Goal: Use online tool/utility: Use online tool/utility

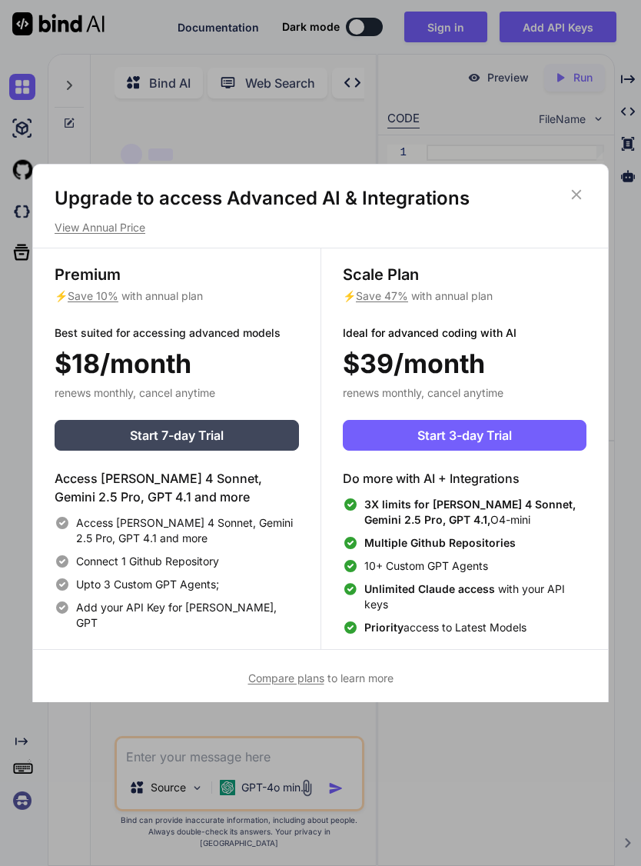
type textarea "x"
click at [438, 752] on div "Upgrade to access Advanced AI & Integrations View Annual Price Premium ⚡ Save 1…" at bounding box center [320, 433] width 641 height 866
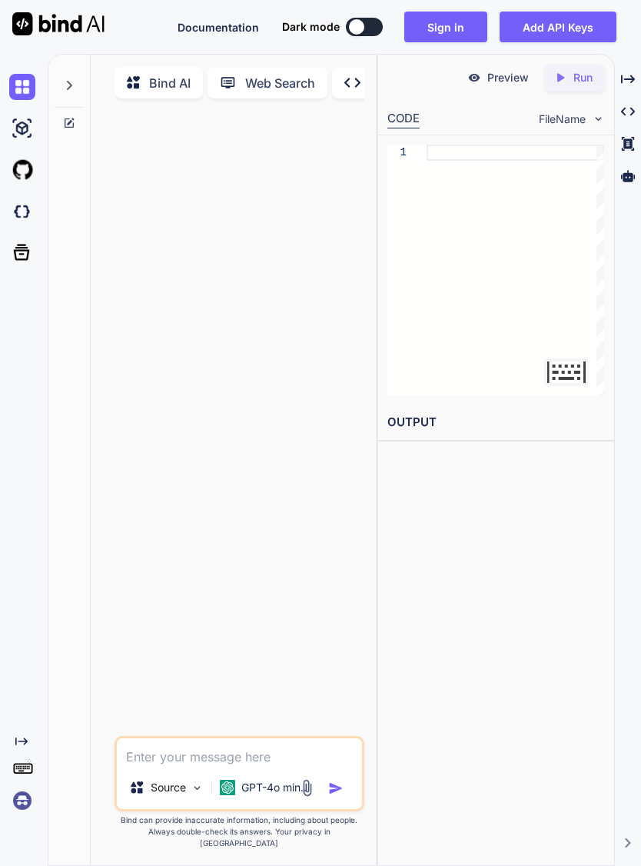
click at [20, 171] on img at bounding box center [22, 170] width 26 height 26
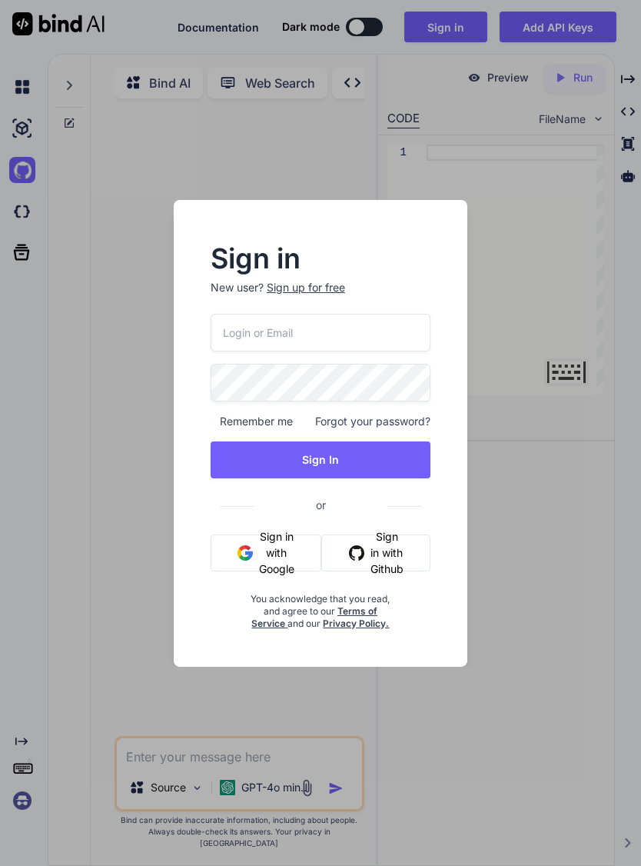
click at [267, 543] on button "Sign in with Google" at bounding box center [266, 552] width 111 height 37
click at [398, 544] on button "Sign in with Github" at bounding box center [375, 552] width 109 height 37
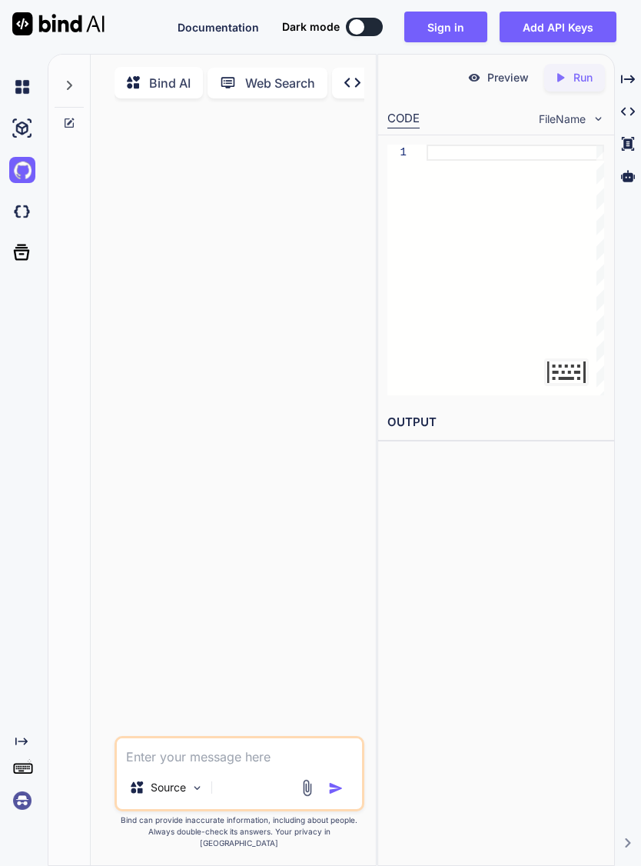
click at [25, 250] on icon at bounding box center [22, 252] width 16 height 16
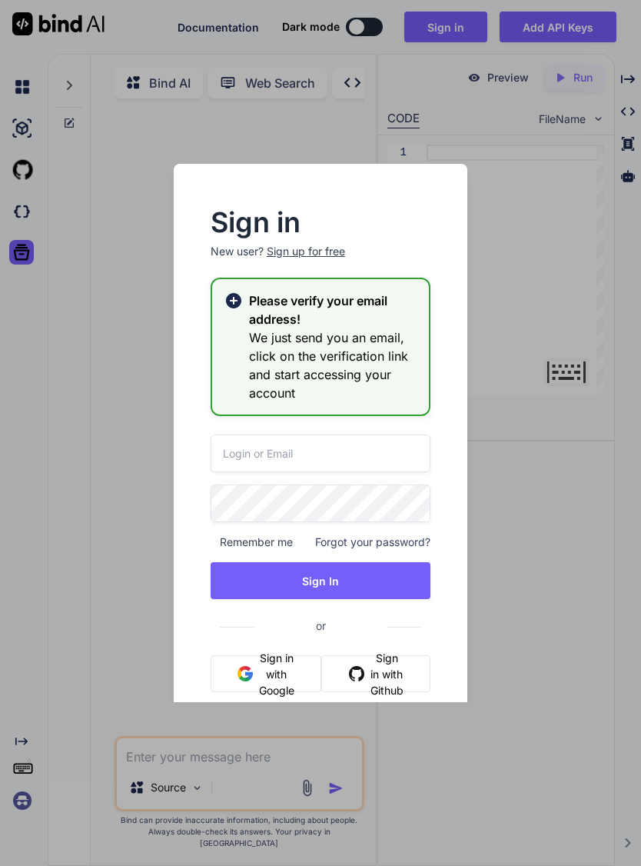
click at [43, 407] on div "Sign in New user? Sign up for free Please verify your email address! We just se…" at bounding box center [320, 433] width 641 height 866
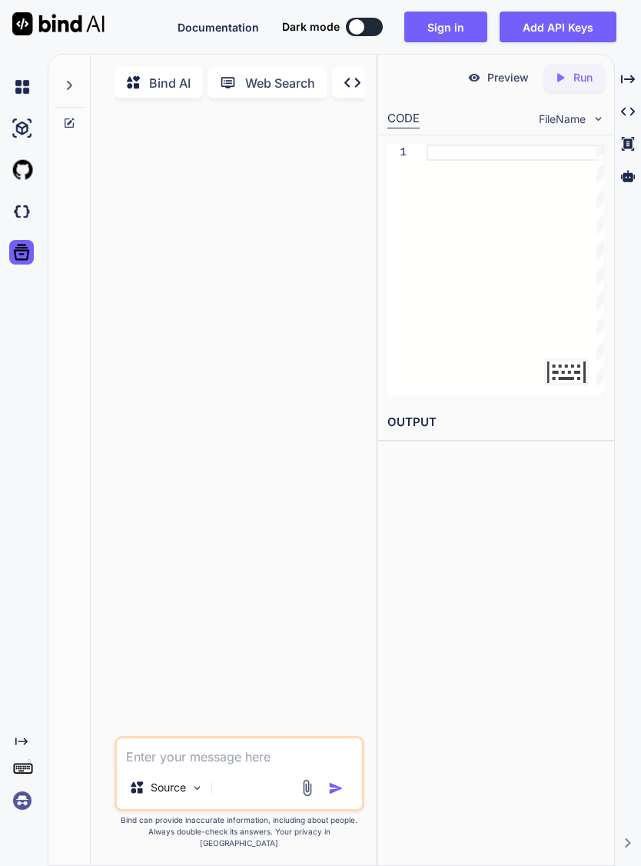
click at [473, 18] on button "Sign in" at bounding box center [445, 27] width 83 height 31
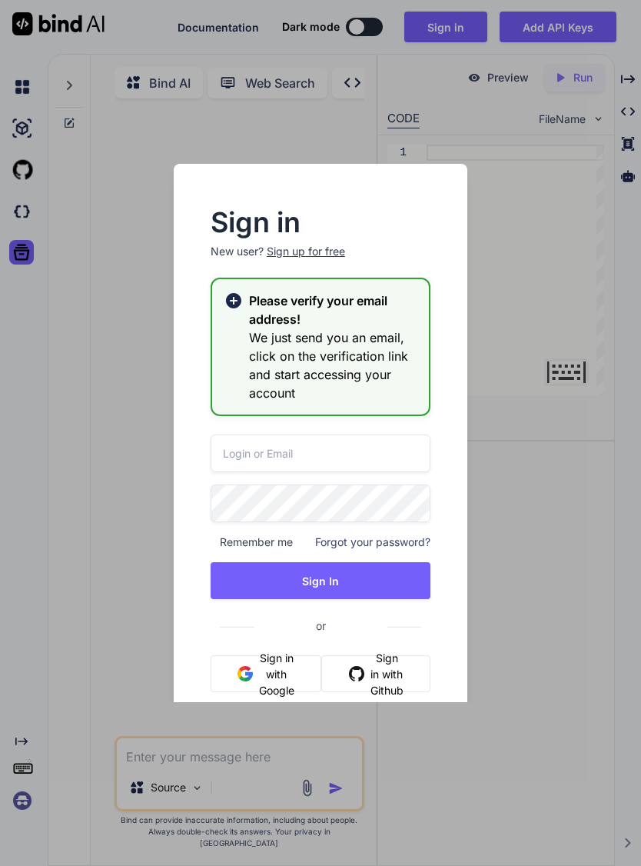
click at [379, 674] on button "Sign in with Github" at bounding box center [375, 673] width 109 height 37
click at [377, 677] on button "Sign in with Github" at bounding box center [375, 673] width 109 height 37
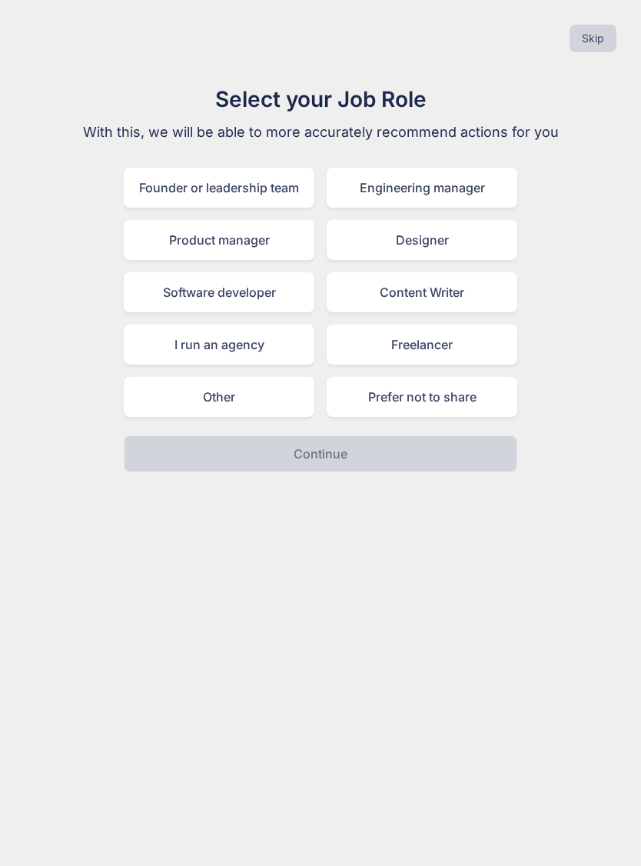
click at [433, 388] on div "Prefer not to share" at bounding box center [422, 397] width 191 height 40
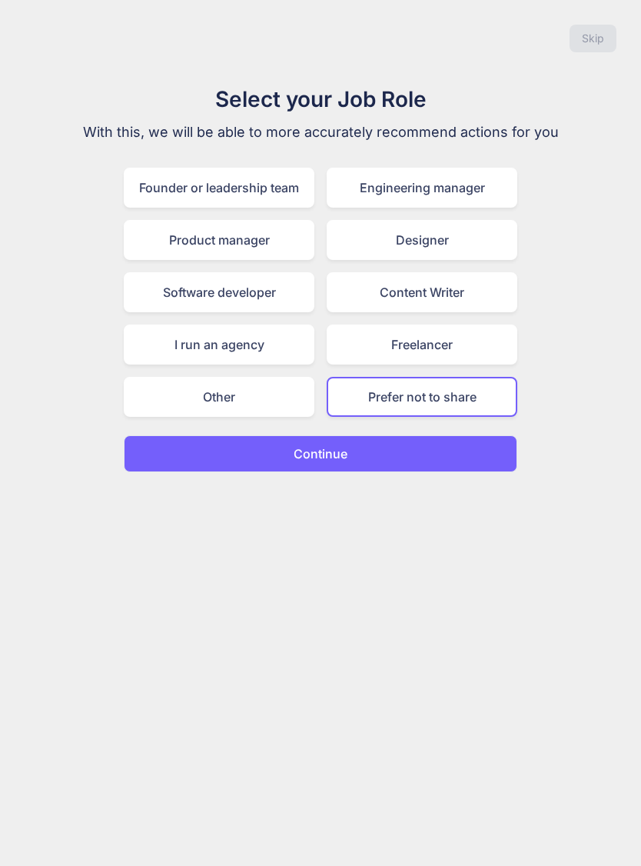
click at [259, 394] on div "Other" at bounding box center [219, 397] width 191 height 40
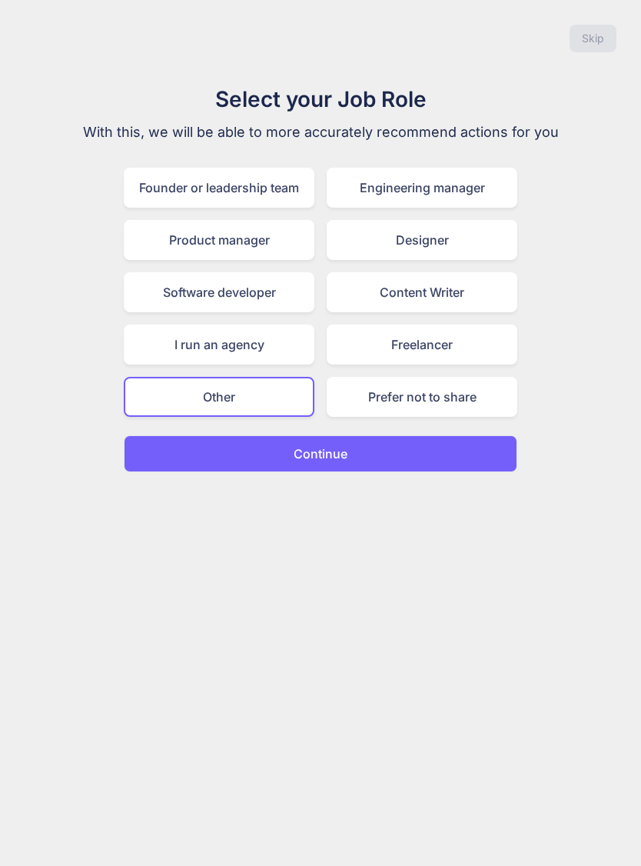
click at [421, 456] on button "Continue" at bounding box center [321, 453] width 394 height 37
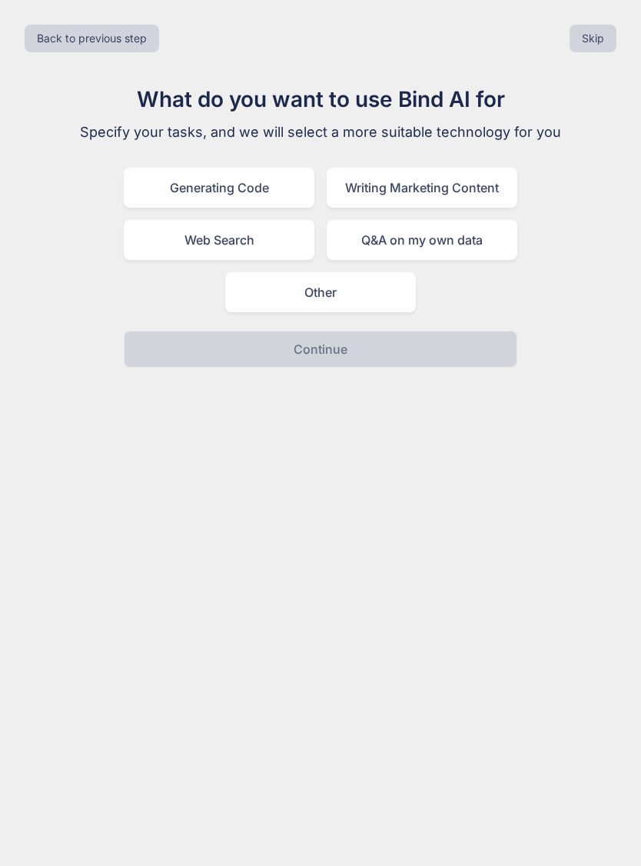
click at [241, 182] on div "Generating Code" at bounding box center [219, 188] width 191 height 40
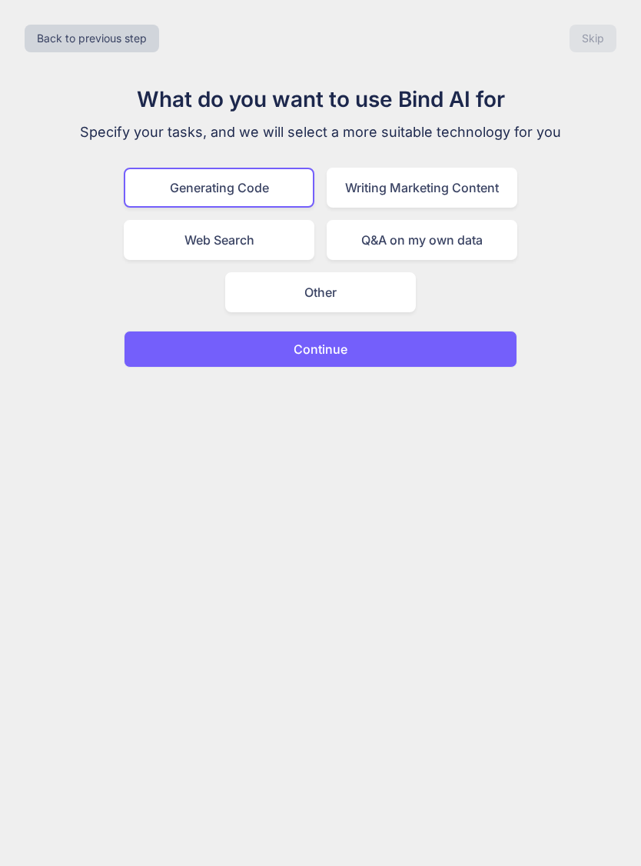
click at [347, 336] on button "Continue" at bounding box center [321, 349] width 394 height 37
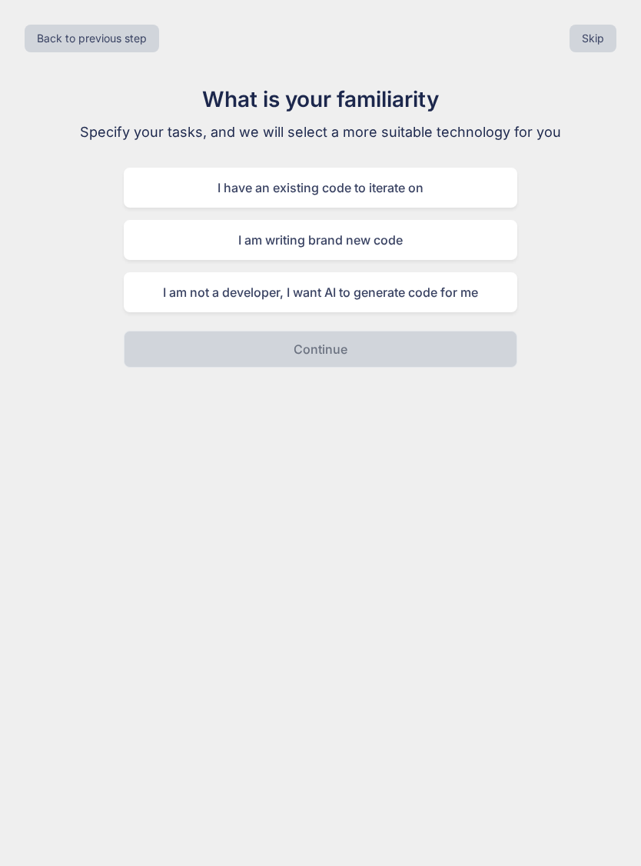
click at [368, 179] on div "I have an existing code to iterate on" at bounding box center [321, 188] width 394 height 40
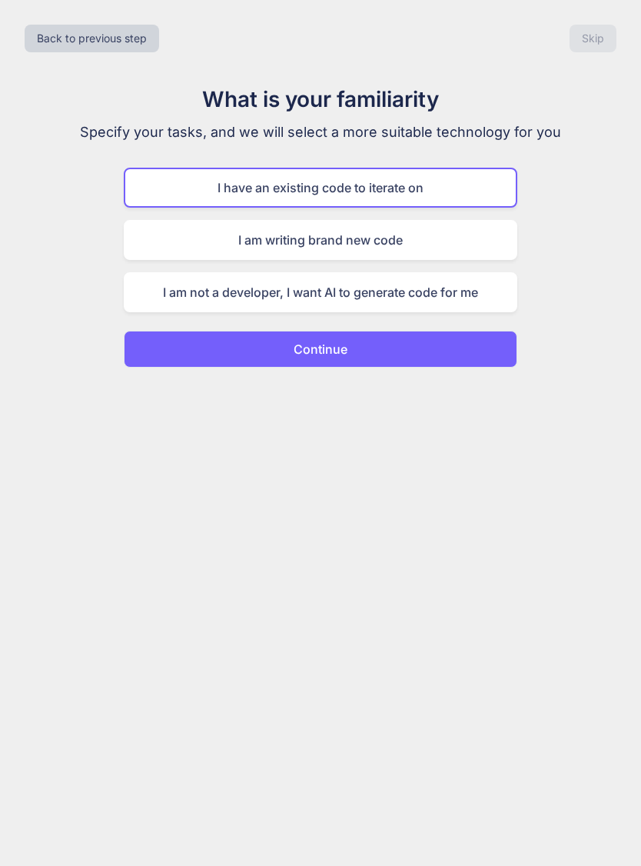
click at [341, 360] on button "Continue" at bounding box center [321, 349] width 394 height 37
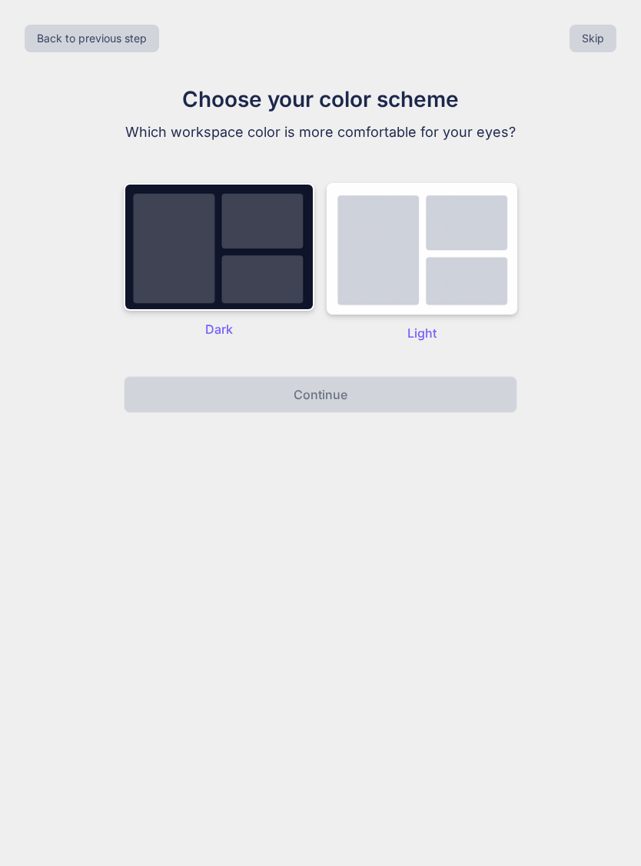
click at [242, 273] on img at bounding box center [219, 247] width 191 height 128
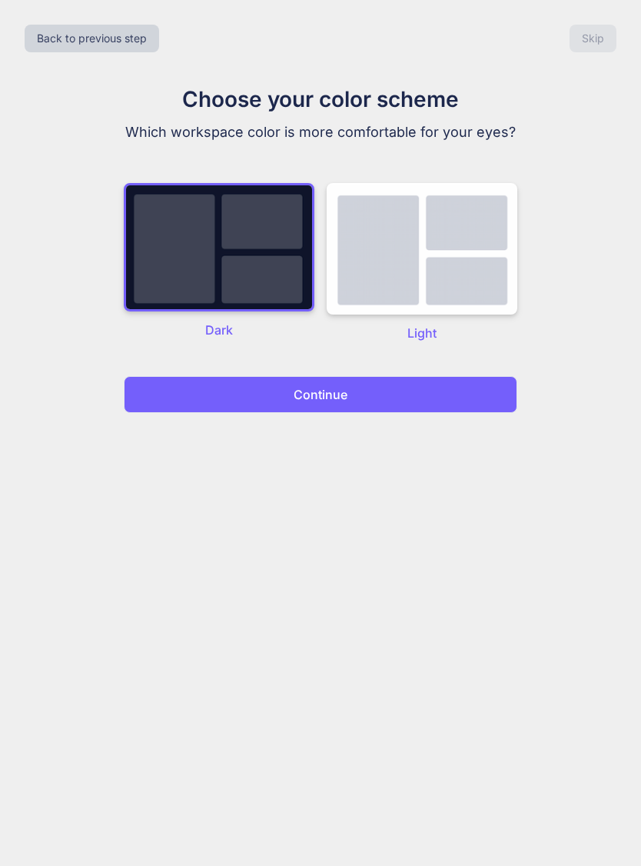
click at [357, 394] on button "Continue" at bounding box center [321, 394] width 394 height 37
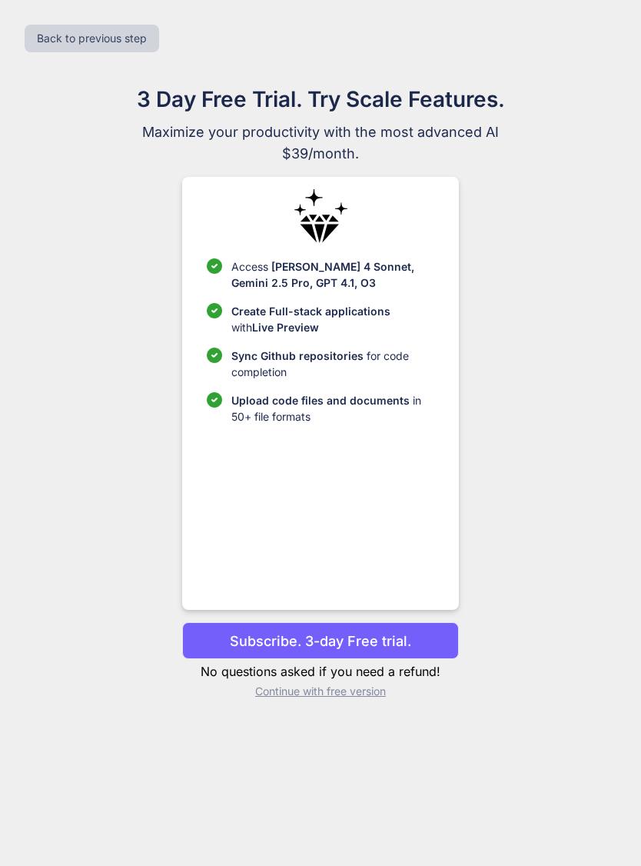
click at [325, 645] on p "Subscribe. 3-day Free trial." at bounding box center [320, 640] width 181 height 21
click at [334, 697] on p "Continue with free version" at bounding box center [320, 690] width 277 height 15
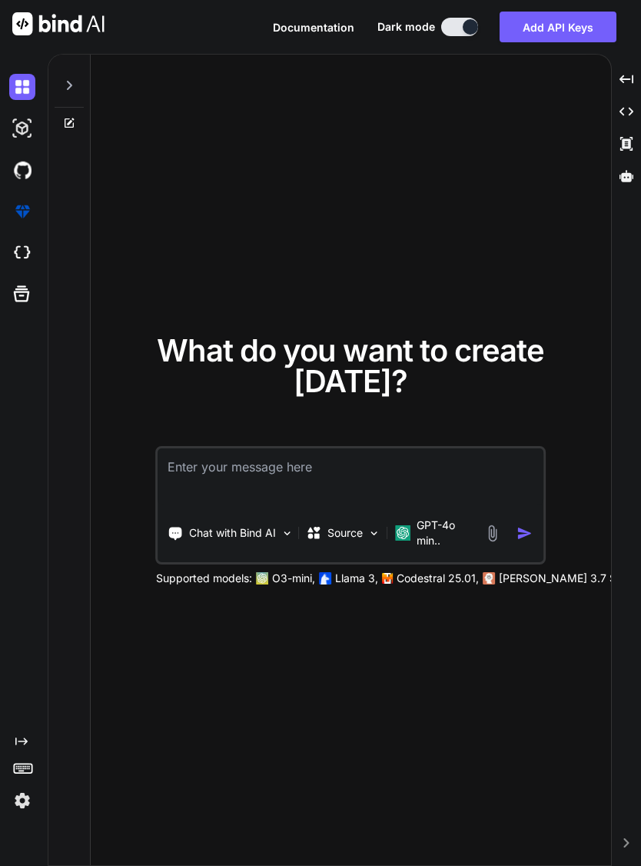
click at [363, 531] on p "Source" at bounding box center [344, 532] width 35 height 15
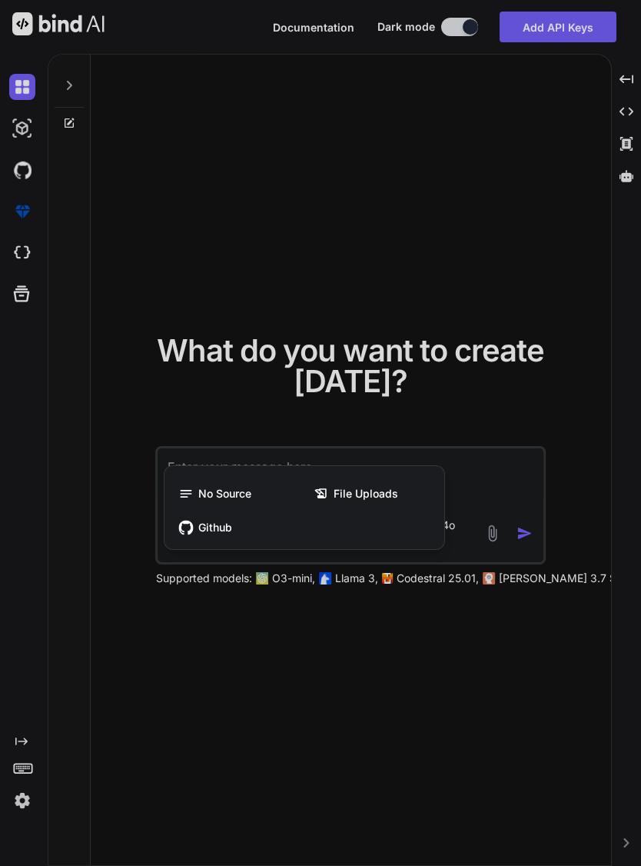
click at [362, 491] on span "File Uploads" at bounding box center [366, 493] width 65 height 15
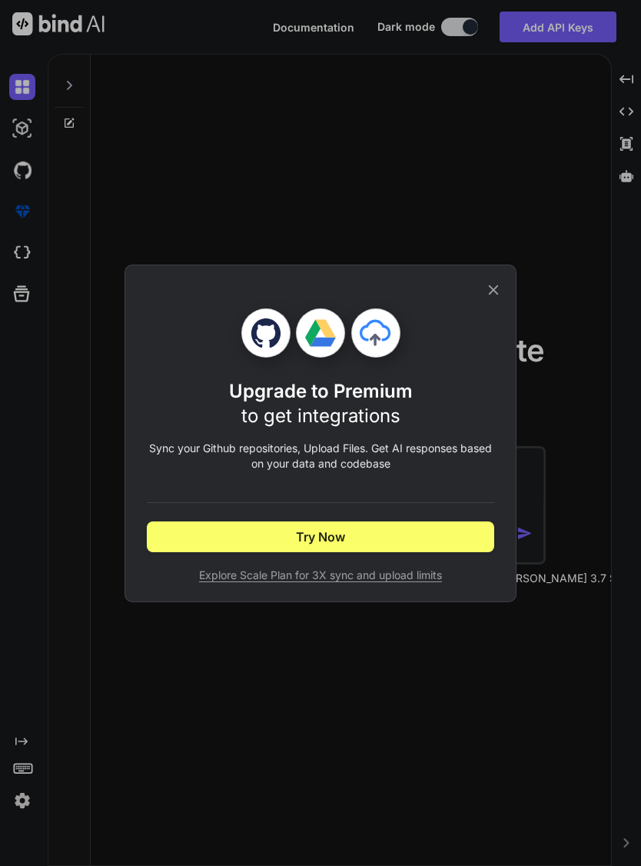
click at [22, 128] on div "Upgrade to Premium to get integrations Sync your Github repositories, Upload Fi…" at bounding box center [320, 433] width 641 height 866
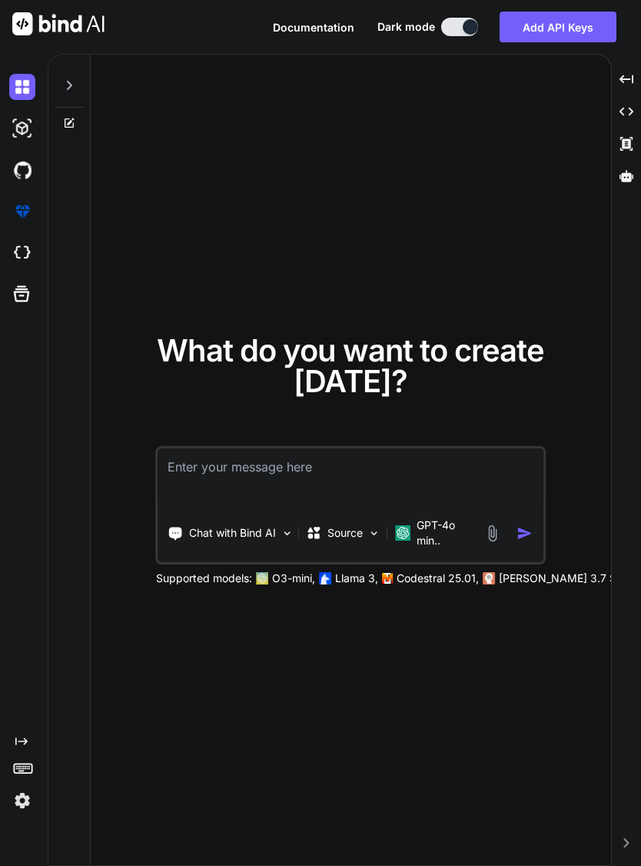
click at [493, 533] on img at bounding box center [492, 533] width 18 height 18
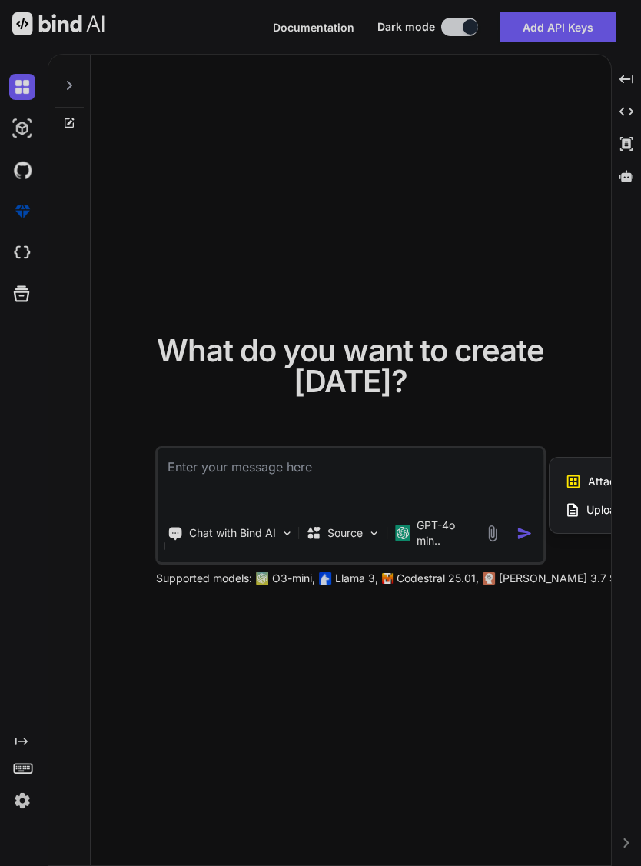
type textarea "x"
